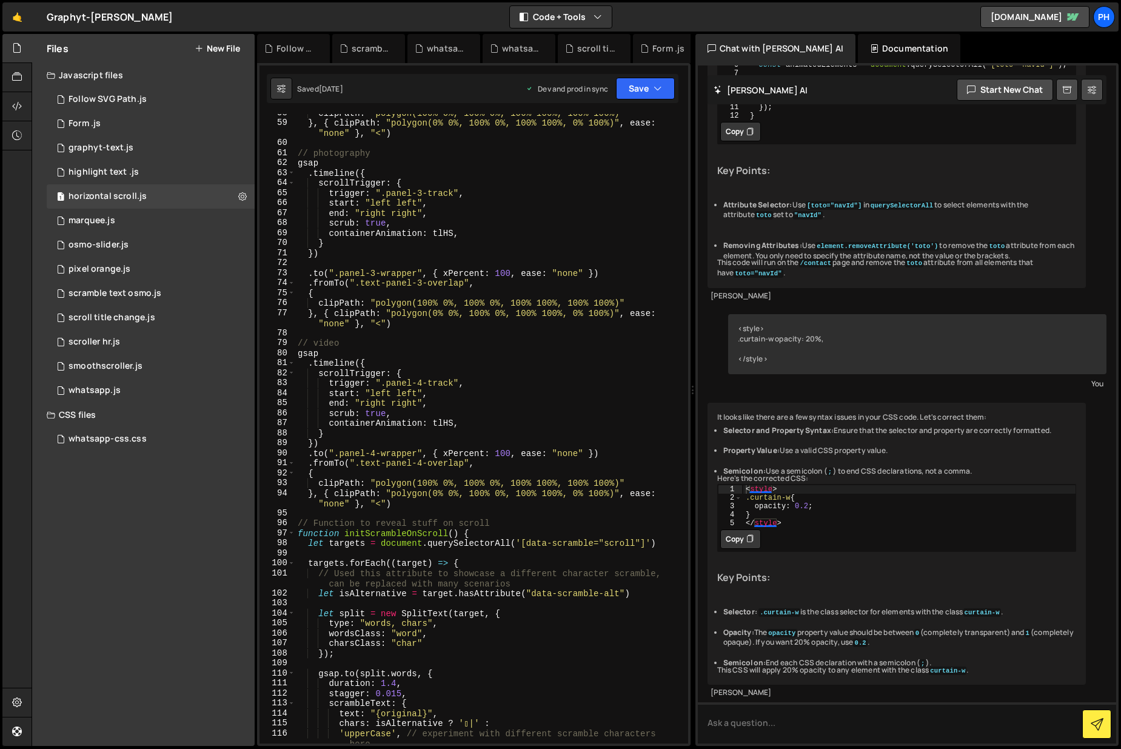
scroll to position [576, 0]
click at [782, 722] on textarea at bounding box center [907, 722] width 419 height 41
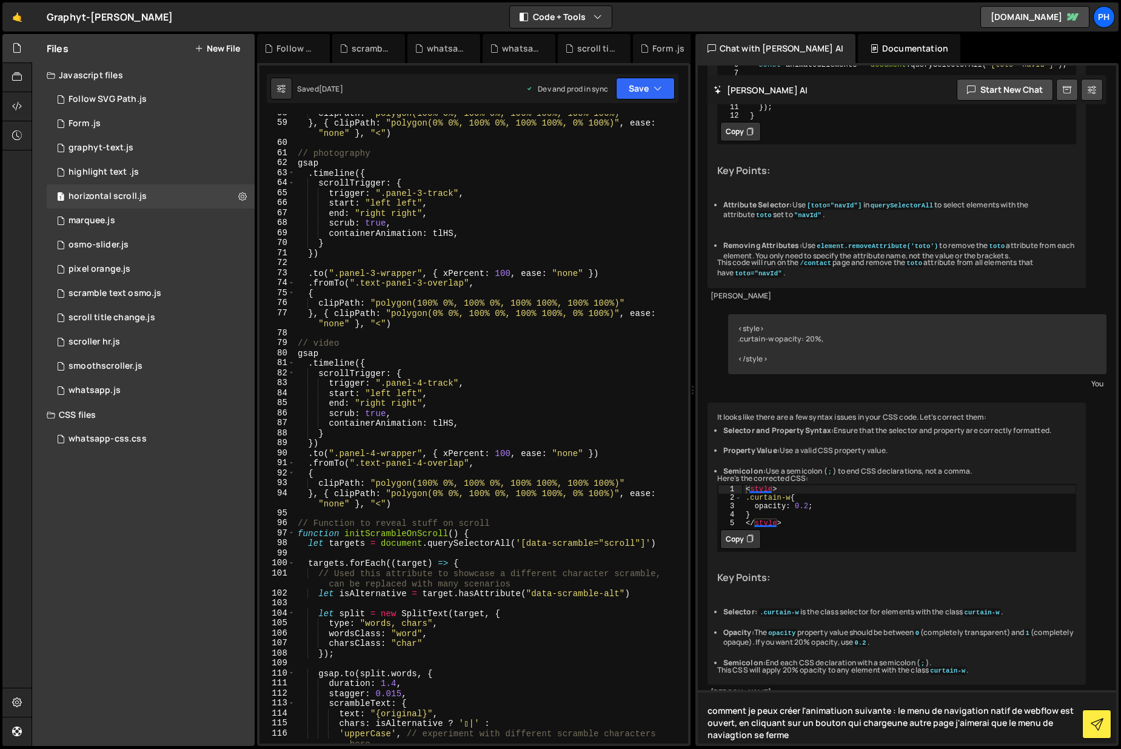
click at [728, 737] on textarea "comment je peux créer l'animatiuon suivante : le menu de navigation natif de we…" at bounding box center [907, 716] width 419 height 53
click at [794, 738] on textarea "comment je peux créer l'animatiuon suivante : le menu de navigation natif de we…" at bounding box center [907, 716] width 419 height 53
type textarea "comment je peux créer l'animatiuon suivante : le menu de navigation natif de we…"
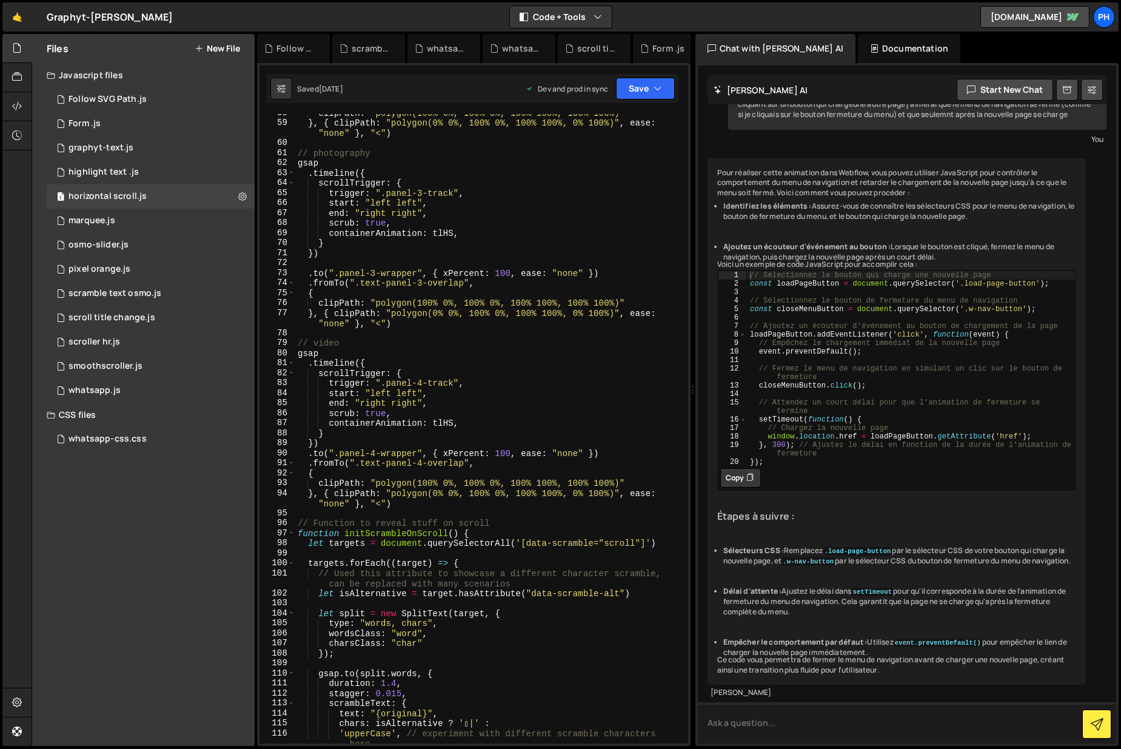
scroll to position [14415, 0]
click at [748, 472] on icon at bounding box center [749, 478] width 7 height 12
click at [752, 472] on icon at bounding box center [749, 478] width 7 height 12
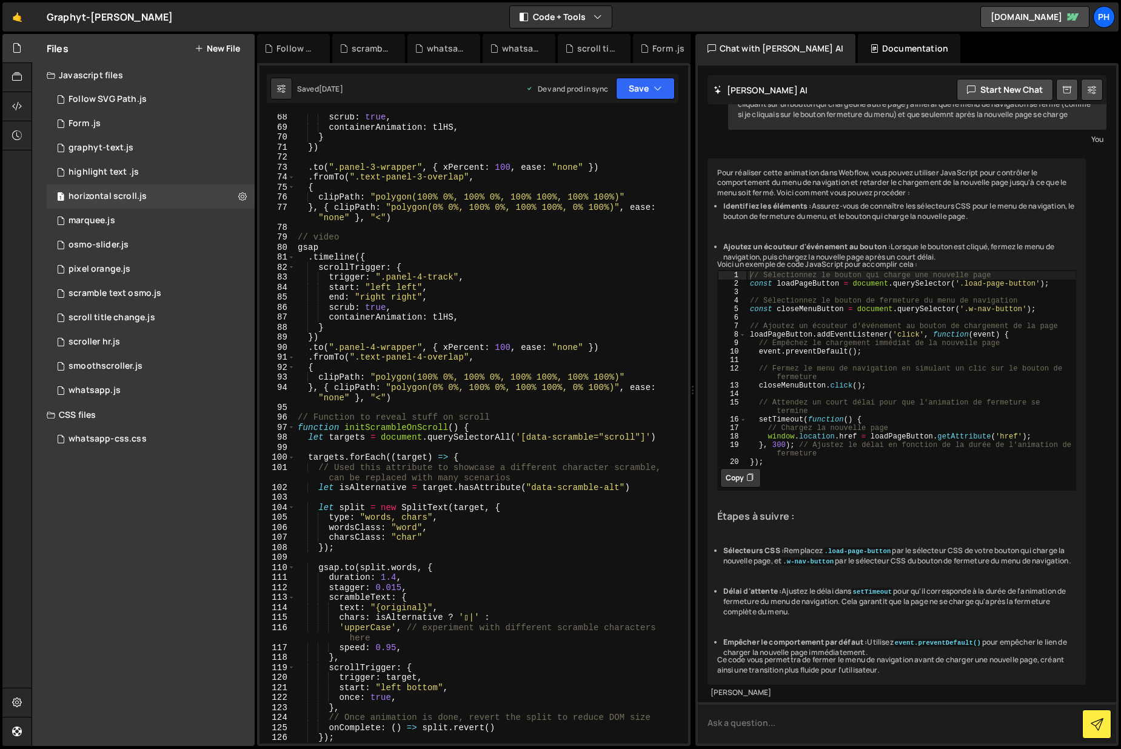
click at [802, 731] on textarea at bounding box center [907, 722] width 419 height 41
type textarea "j'ai du mal à trouver la classe bouton de fermeture du menu original de webflow"
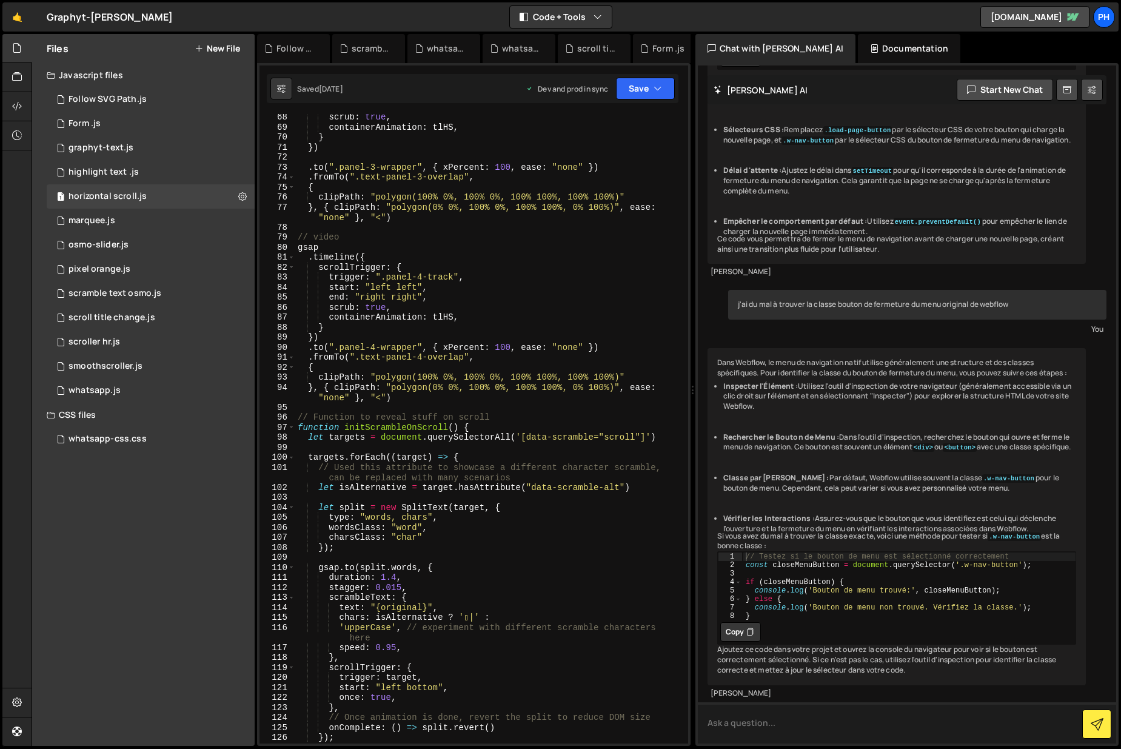
scroll to position [14917, 0]
type textarea "const closeMenuButton = document.querySelector('.w-nav-button');"
drag, startPoint x: 1024, startPoint y: 545, endPoint x: 959, endPoint y: 545, distance: 65.5
click at [959, 552] on div "// Testez si le bouton de menu est sélectionné correctement const closeMenuButt…" at bounding box center [910, 594] width 334 height 85
click at [743, 622] on button "Copy" at bounding box center [740, 631] width 41 height 19
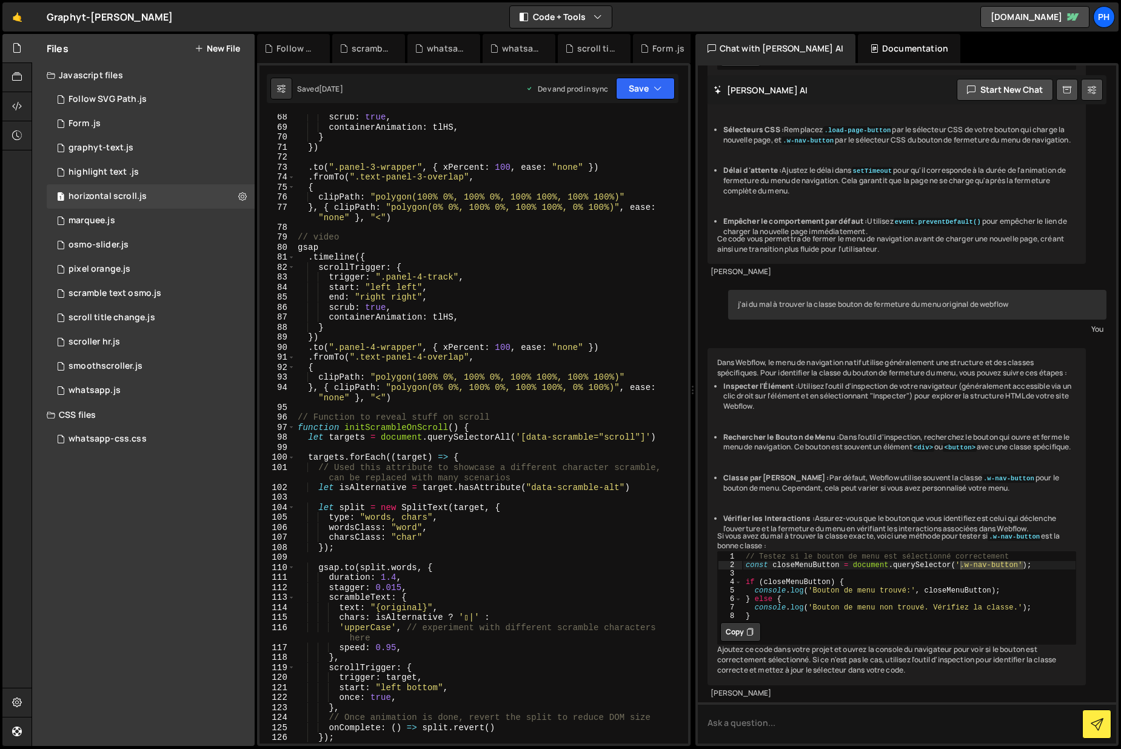
click at [815, 432] on li "Rechercher le Bouton de Menu : Dans l'outil d'inspection, recherchez le bouton …" at bounding box center [900, 442] width 354 height 21
click at [842, 432] on li "Rechercher le Bouton de Menu : Dans l'outil d'inspection, recherchez le bouton …" at bounding box center [900, 442] width 354 height 21
click at [900, 290] on div "j'ai du mal à trouver la classe bouton de fermeture du menu original de webflow" at bounding box center [917, 305] width 379 height 30
drag, startPoint x: 747, startPoint y: 342, endPoint x: 799, endPoint y: 375, distance: 61.1
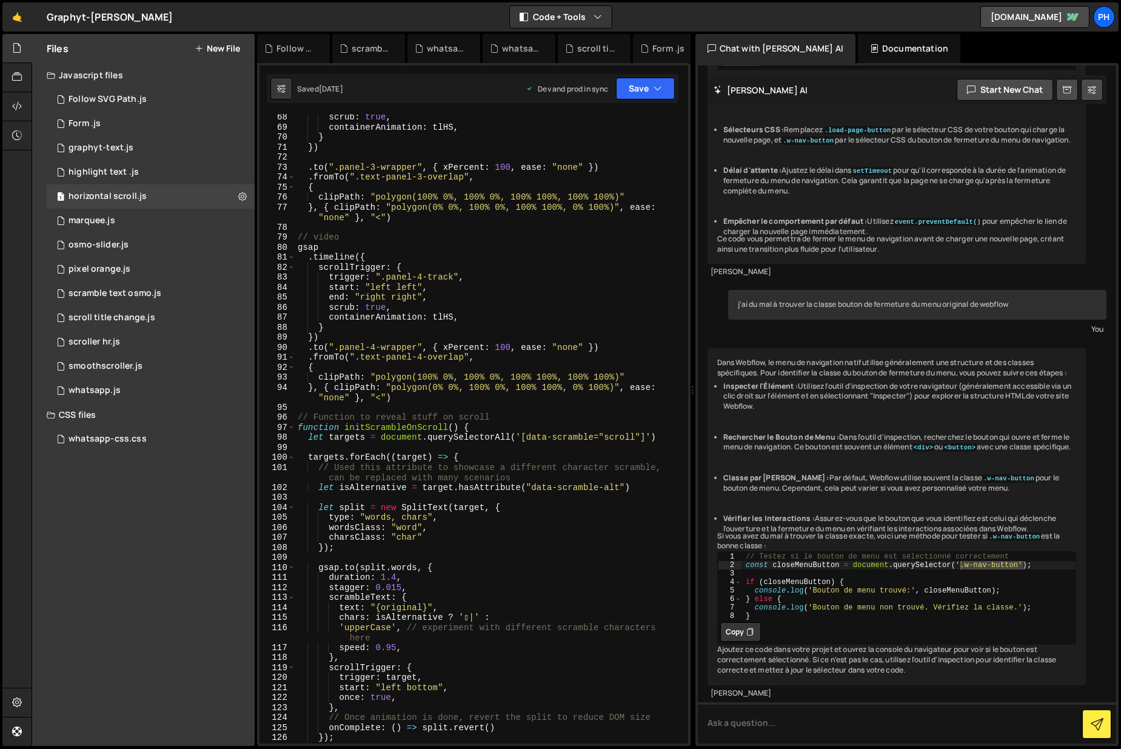
copy div "comment je peux créer l'animatiuon suivante : le menu de navigation natif de we…"
